Goal: Information Seeking & Learning: Learn about a topic

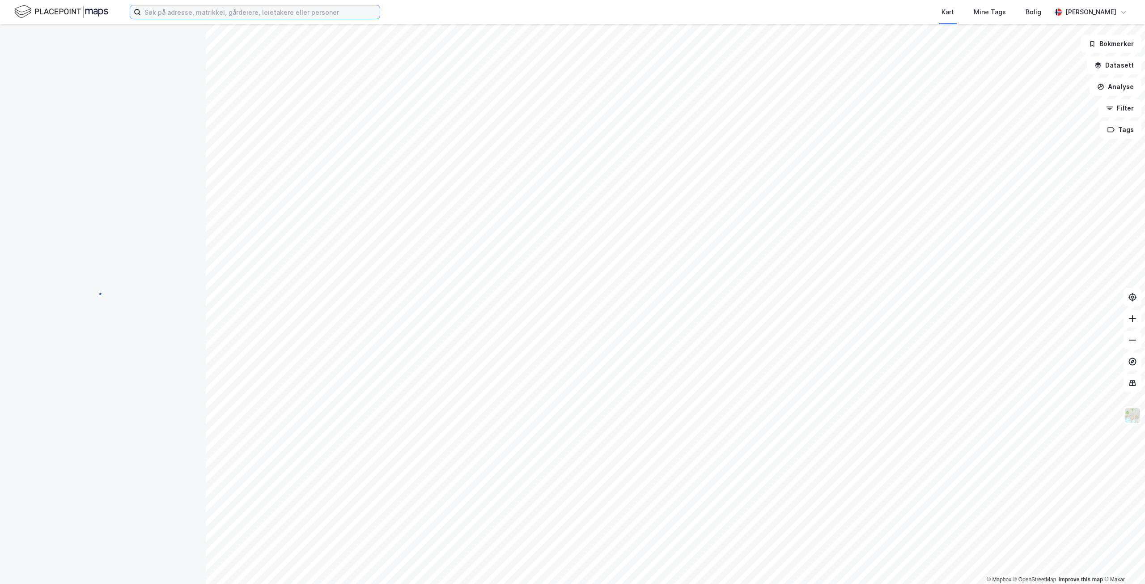
click at [221, 17] on input at bounding box center [260, 11] width 239 height 13
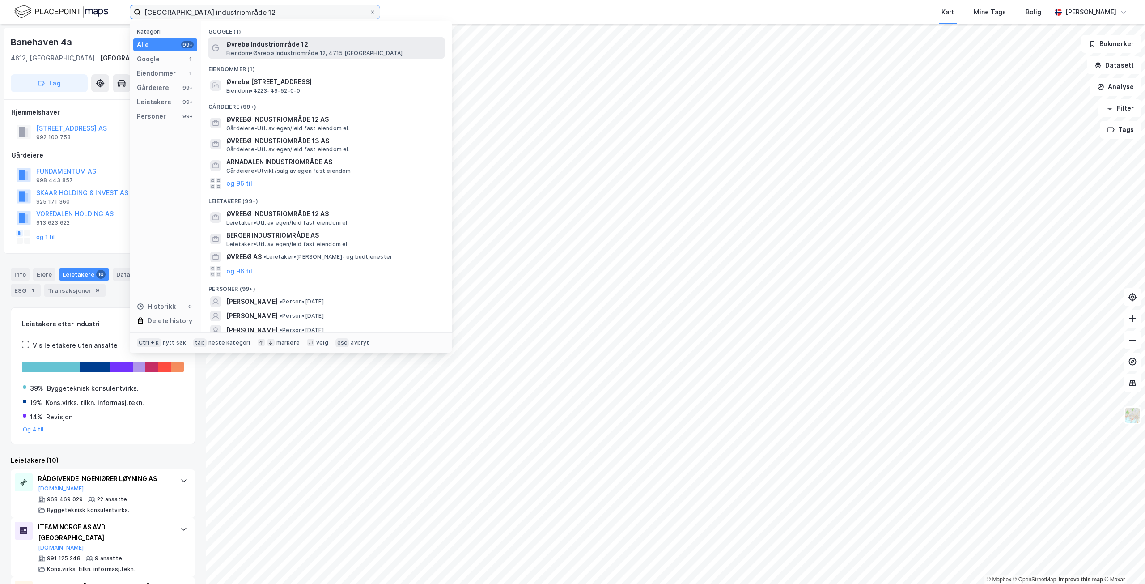
type input "[GEOGRAPHIC_DATA] industriområde 12"
click at [297, 54] on span "Eiendom • [GEOGRAPHIC_DATA] 12, 4715 [GEOGRAPHIC_DATA]" at bounding box center [314, 53] width 176 height 7
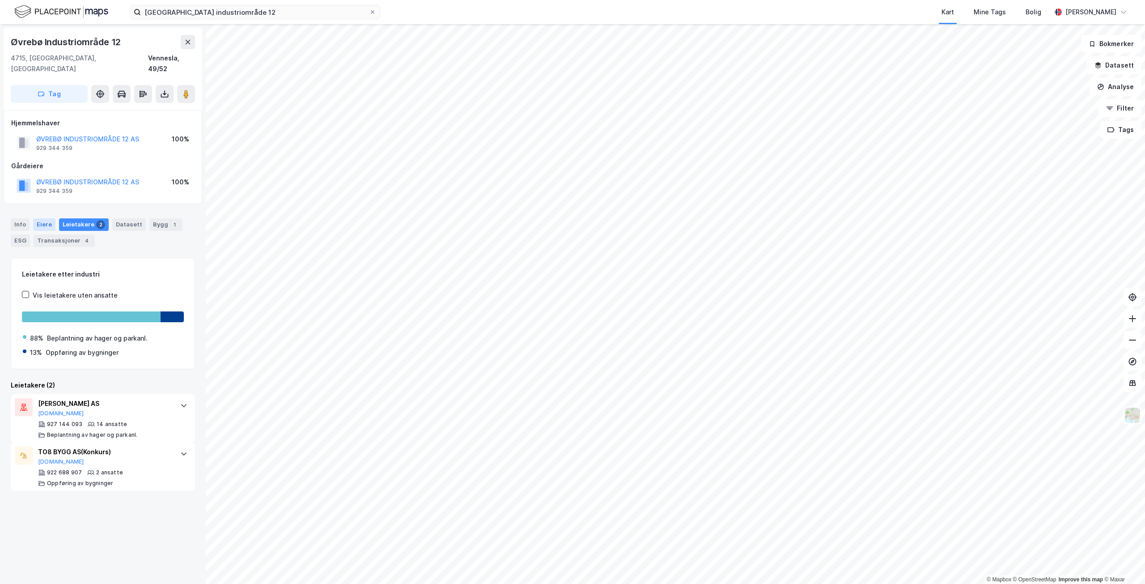
click at [50, 218] on div "Eiere" at bounding box center [44, 224] width 22 height 13
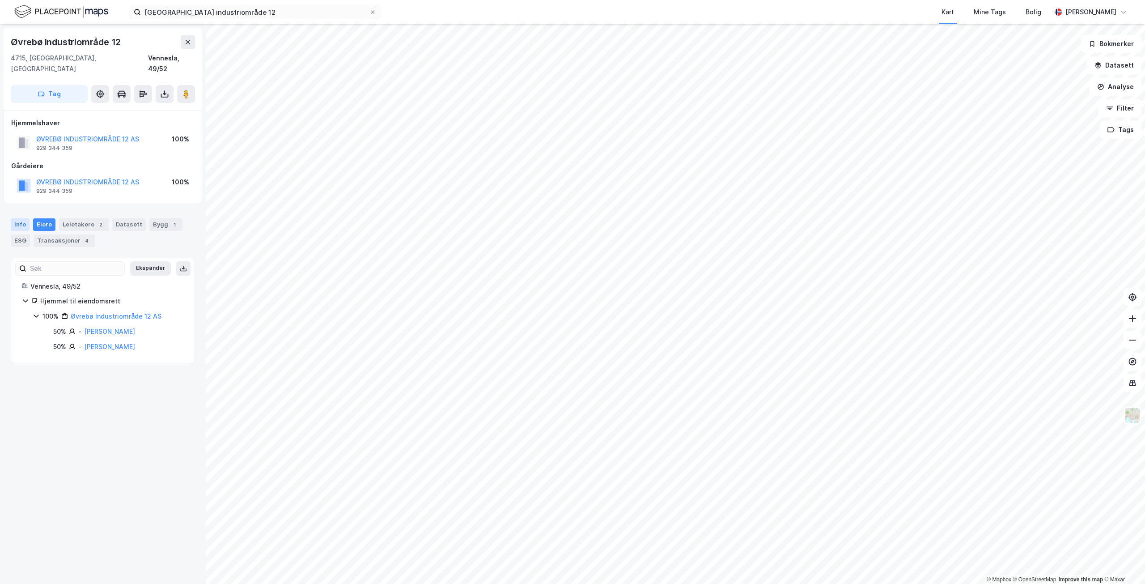
click at [24, 218] on div "Info" at bounding box center [20, 224] width 19 height 13
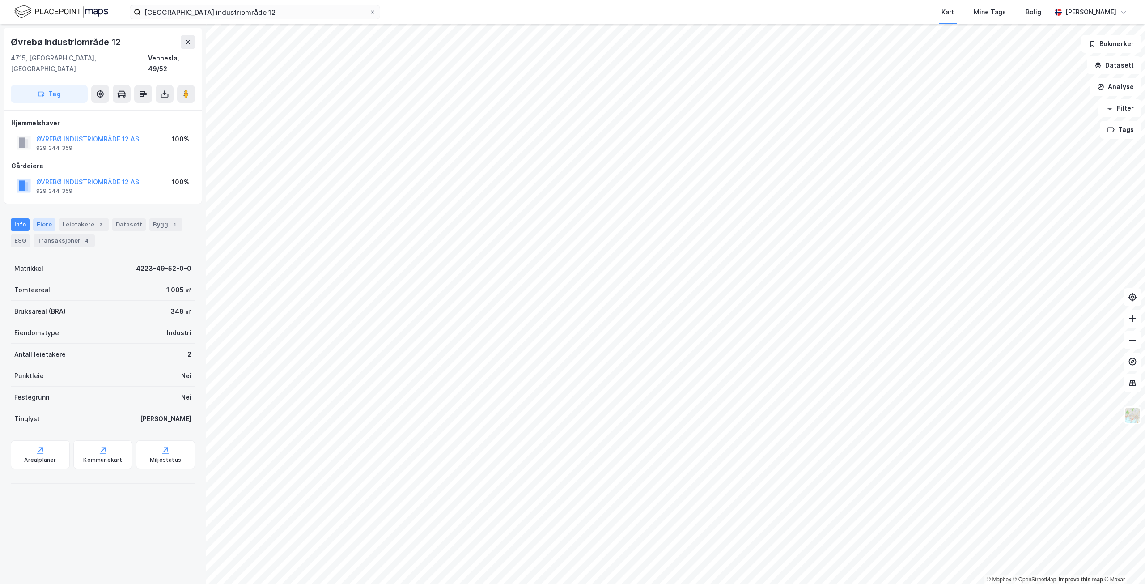
click at [36, 218] on div "Eiere" at bounding box center [44, 224] width 22 height 13
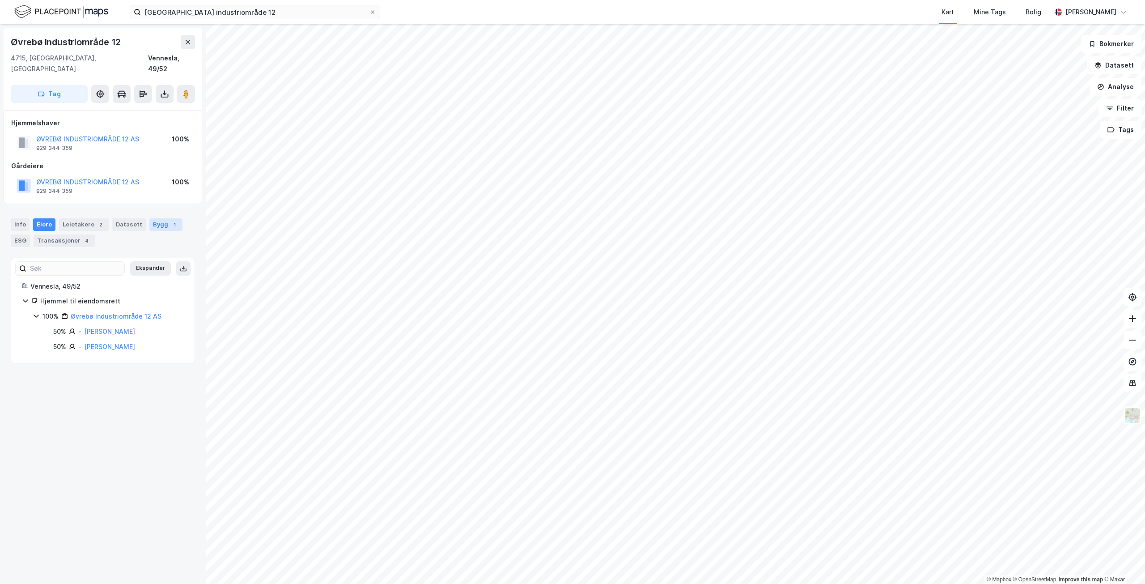
click at [149, 218] on div "Bygg 1" at bounding box center [165, 224] width 33 height 13
